Goal: Browse casually

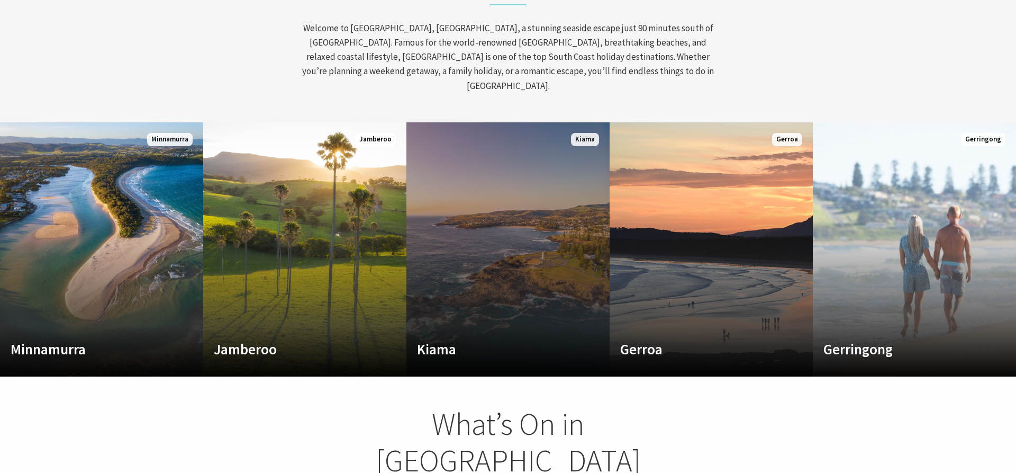
scroll to position [540, 0]
click at [492, 262] on link "Custom Image Used [GEOGRAPHIC_DATA] Where the sea makes a noise Read More [GEOG…" at bounding box center [507, 250] width 203 height 254
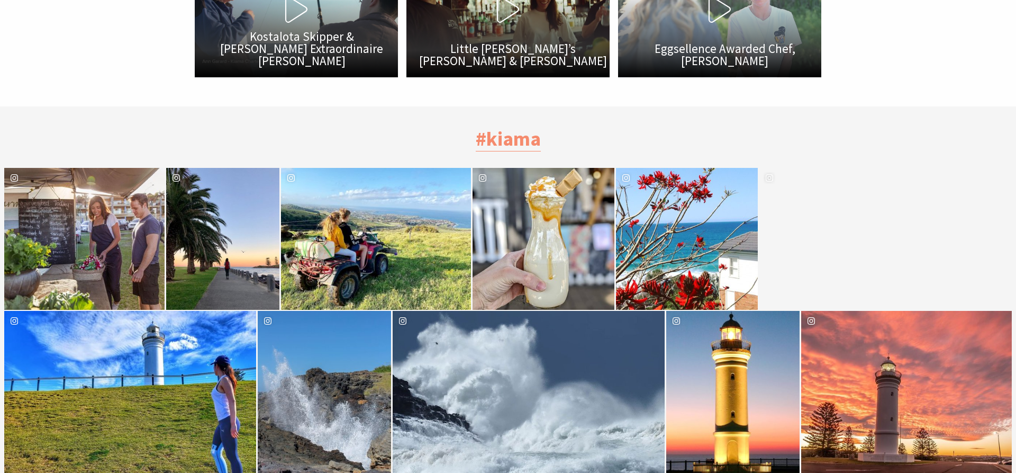
scroll to position [3346, 0]
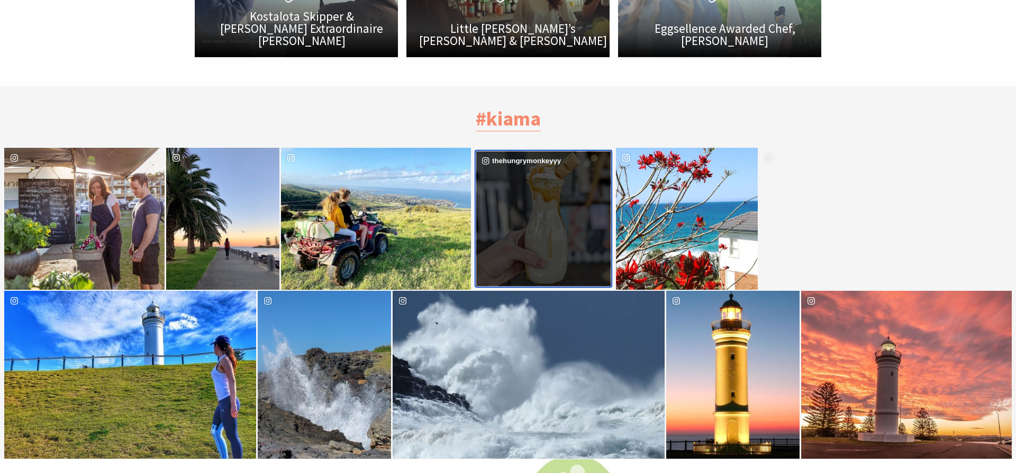
click at [584, 151] on div "thehungrymonkeyyy" at bounding box center [543, 218] width 135 height 135
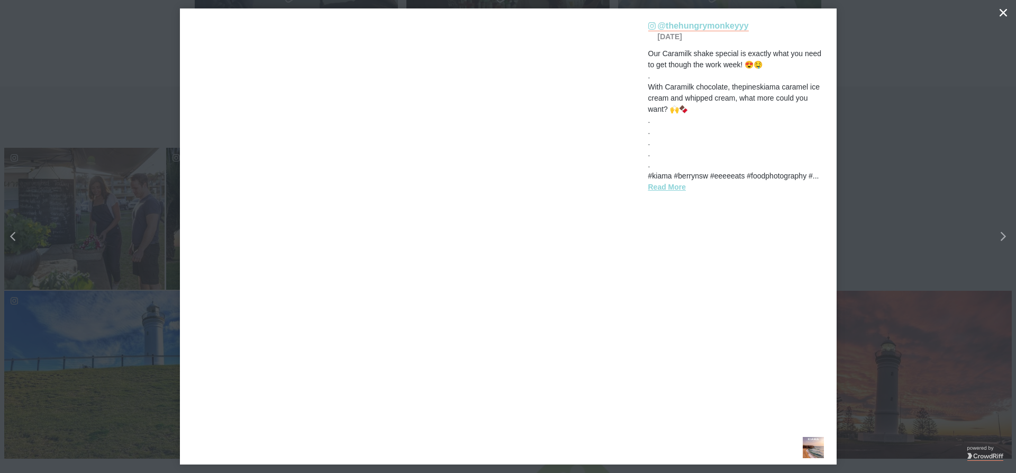
scroll to position [313, 1010]
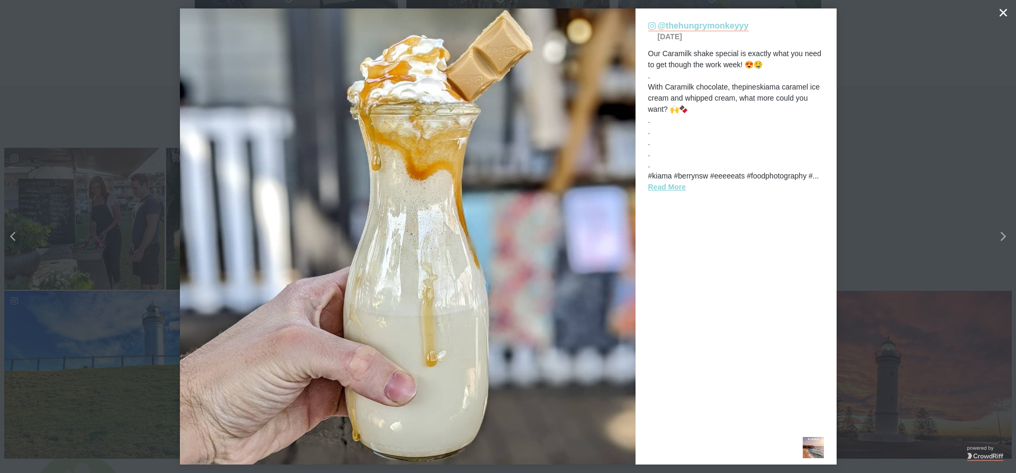
click at [868, 247] on button "details for image" at bounding box center [508, 236] width 1016 height 473
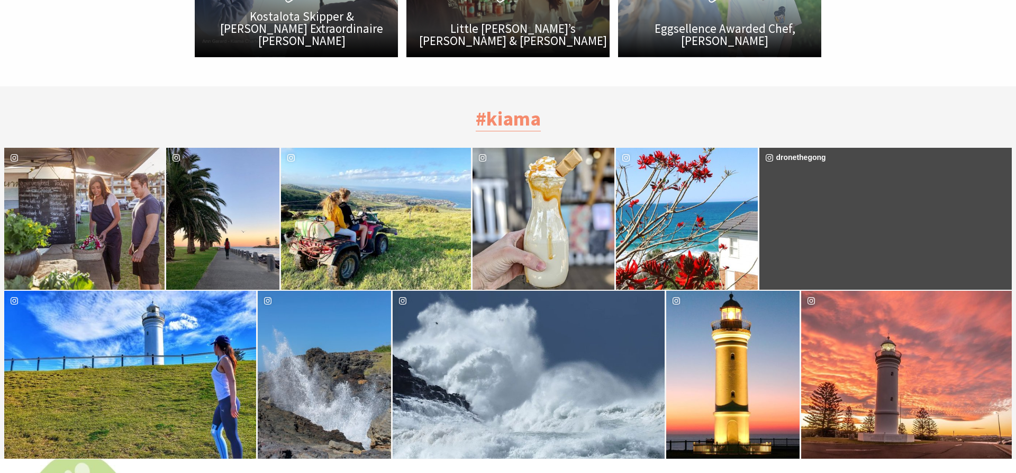
scroll to position [313, 1010]
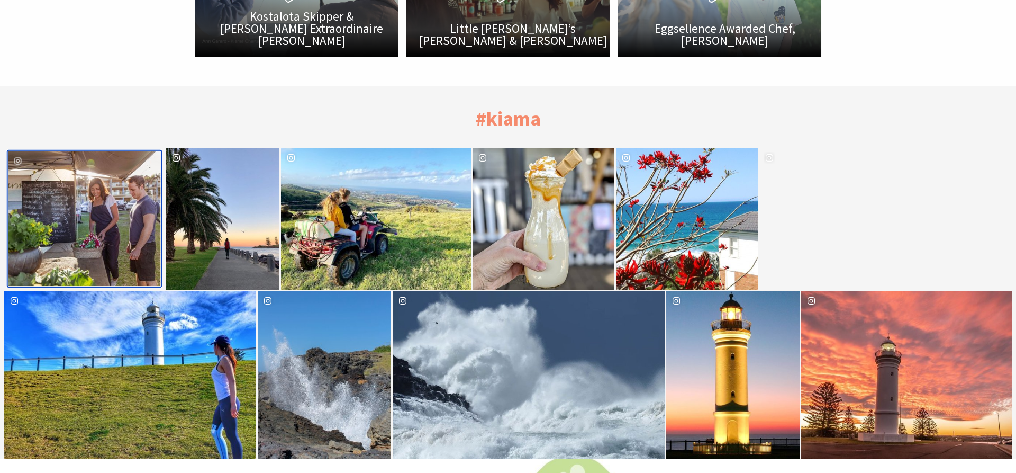
click at [139, 225] on div "kiamansw" at bounding box center [84, 218] width 152 height 135
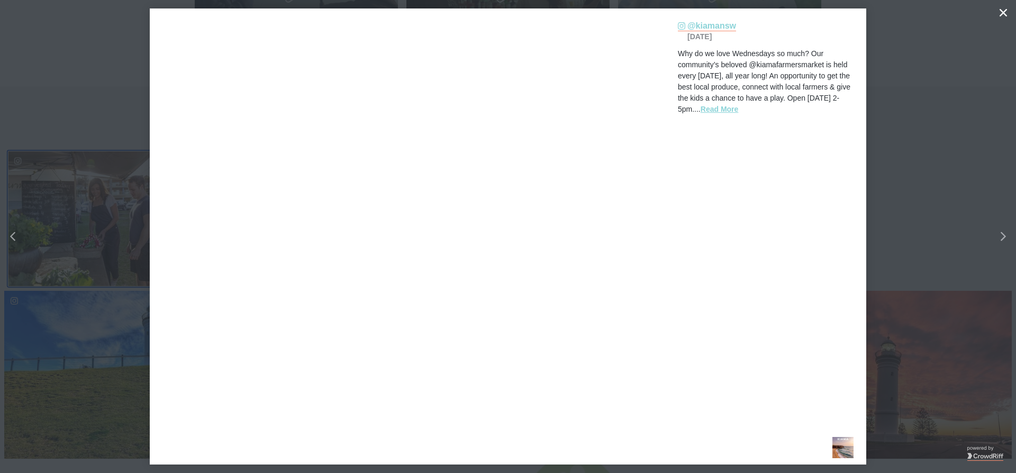
scroll to position [313, 1010]
